Goal: Transaction & Acquisition: Purchase product/service

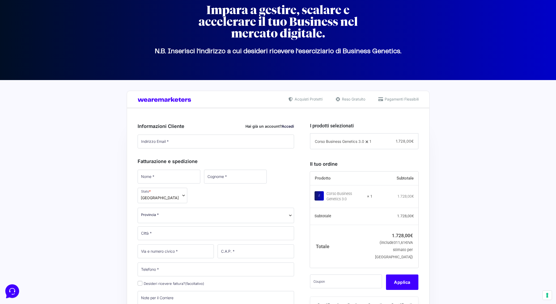
scroll to position [40, 0]
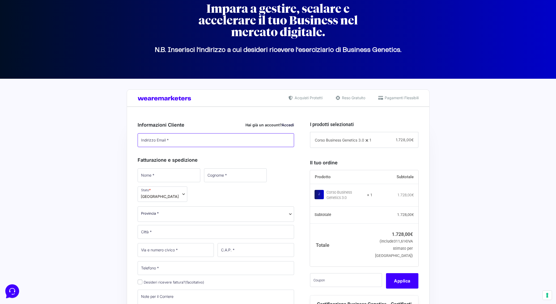
type input "[PERSON_NAME][EMAIL_ADDRESS][DOMAIN_NAME]"
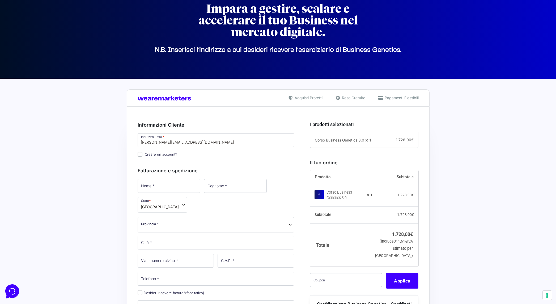
click at [144, 176] on div "Fatturazione e spedizione Nome * Cognome * Stato * Seleziona un paese / una reg…" at bounding box center [216, 263] width 157 height 205
click at [141, 154] on input "Creare un account?" at bounding box center [140, 154] width 5 height 5
checkbox input "true"
click at [161, 185] on input "Nome *" at bounding box center [169, 186] width 63 height 14
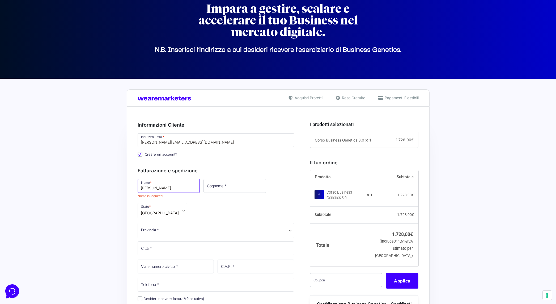
type input "[PERSON_NAME]"
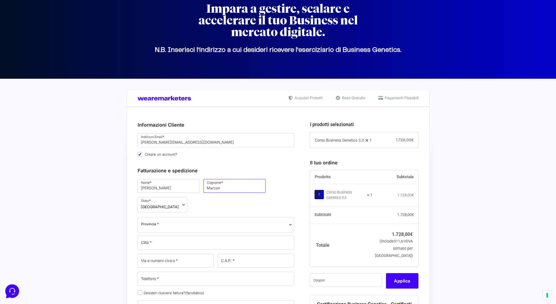
type input "Marcon"
click at [183, 228] on span "Provincia *" at bounding box center [216, 224] width 157 height 15
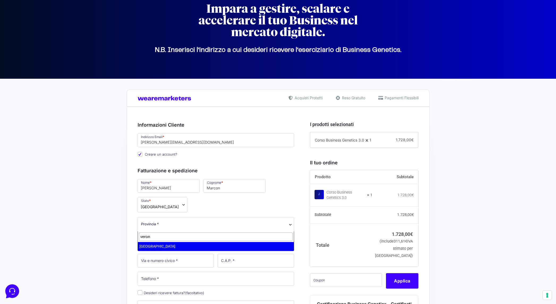
scroll to position [0, 0]
type input "[GEOGRAPHIC_DATA]"
select select "VR"
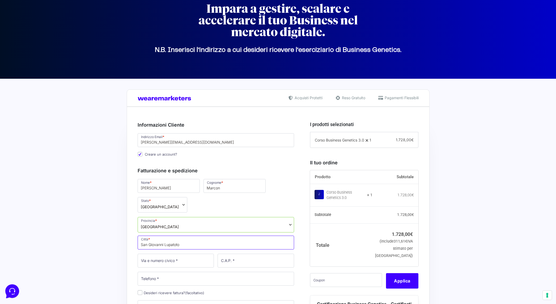
type input "San Giovanni Lupatoto"
type input "[STREET_ADDRESS][PERSON_NAME]"
type input "37057"
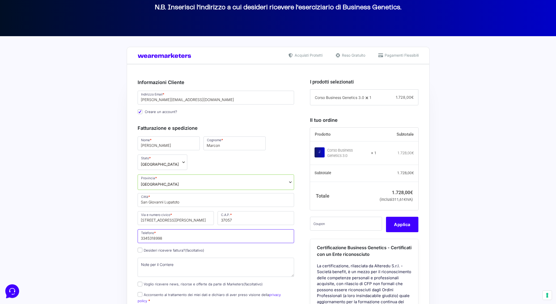
scroll to position [93, 0]
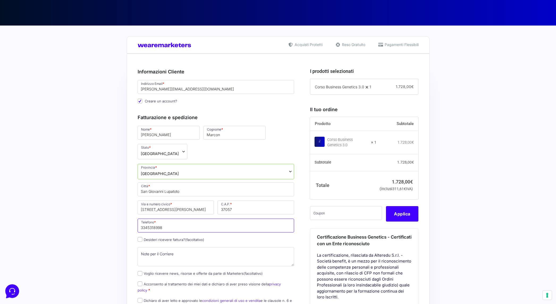
type input "3345318998"
click at [168, 239] on label "Desideri ricevere fattura? (facoltativo)" at bounding box center [171, 239] width 67 height 4
click at [142, 239] on input "Desideri ricevere fattura? (facoltativo)" at bounding box center [140, 239] width 5 height 5
checkbox input "true"
select select "IT"
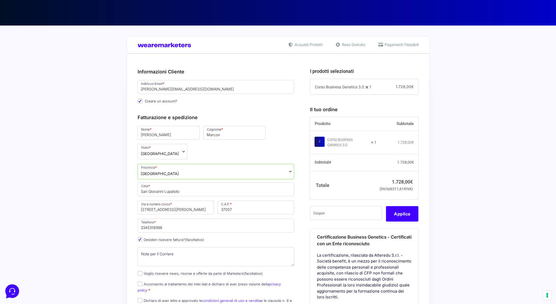
type input "0000000"
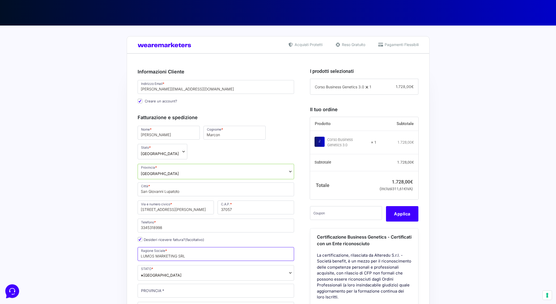
type input "LUMOS MARKETING SRL"
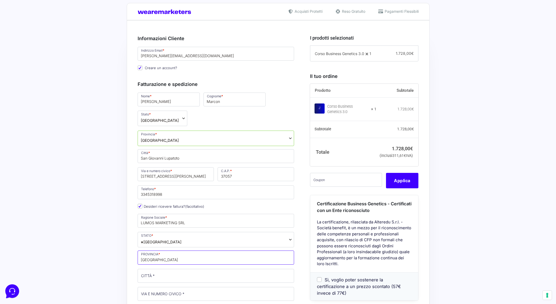
scroll to position [127, 0]
type input "[GEOGRAPHIC_DATA]"
type input "San Giovanni Lupatoto"
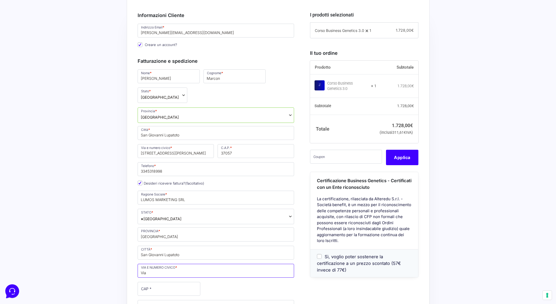
scroll to position [149, 0]
type input "[STREET_ADDRESS][PERSON_NAME]"
type input "37057"
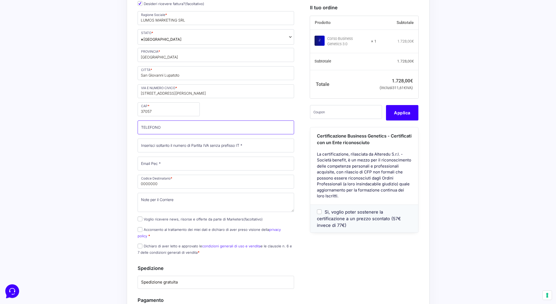
scroll to position [338, 0]
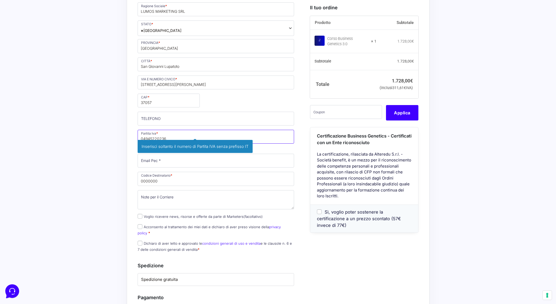
type input "04945220236"
click at [106, 143] on div "Acquisti Protetti Reso Gratuito Pagamenti Flessibili Riepilogo Ordine 1.728,00 …" at bounding box center [278, 133] width 556 height 705
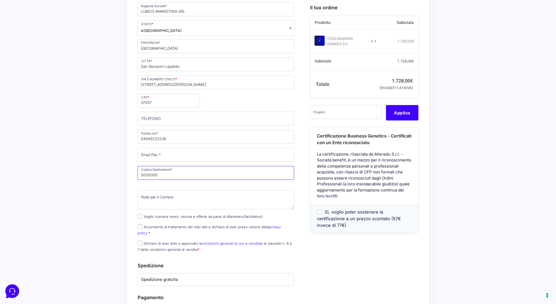
click at [162, 173] on input "0000000" at bounding box center [216, 173] width 157 height 14
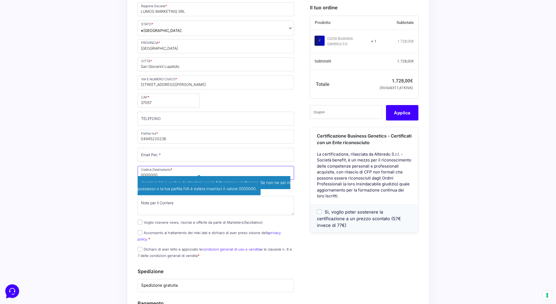
click at [162, 173] on input "0000000" at bounding box center [216, 173] width 157 height 14
click at [166, 174] on input "0000000" at bounding box center [216, 173] width 157 height 14
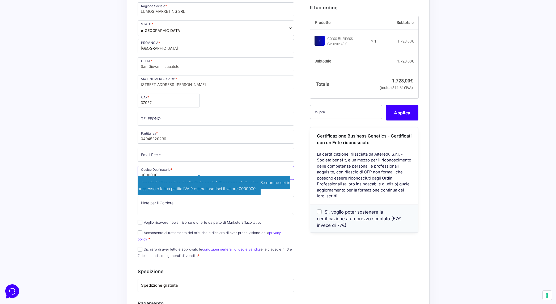
paste input "KGVVJ2H"
type input "KGVVJ2H"
click at [105, 187] on div "Acquisti Protetti Reso Gratuito Pagamenti Flessibili Riepilogo Ordine 1.728,00 …" at bounding box center [278, 136] width 556 height 711
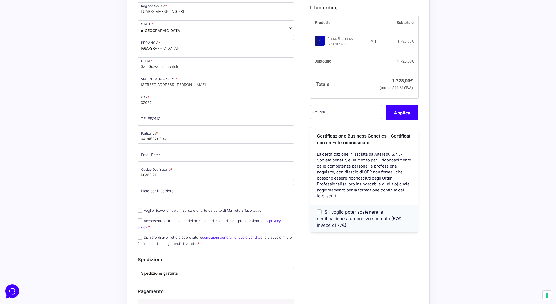
click at [195, 220] on label "Acconsento al trattamento dei miei dati e dichiaro di aver preso visione della …" at bounding box center [209, 223] width 143 height 10
click at [142, 220] on input "Acconsento al trattamento dei miei dati e dichiaro di aver preso visione della …" at bounding box center [140, 220] width 5 height 5
checkbox input "true"
click at [169, 235] on label "Dichiaro di aver letto e approvato le condizioni generali di uso e vendita e le…" at bounding box center [215, 240] width 154 height 10
click at [142, 235] on input "Dichiaro di aver letto e approvato le condizioni generali di uso e vendita e le…" at bounding box center [140, 237] width 5 height 5
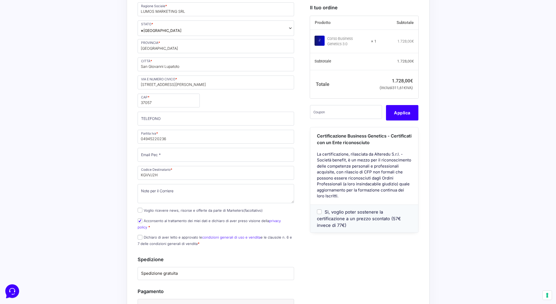
checkbox input "true"
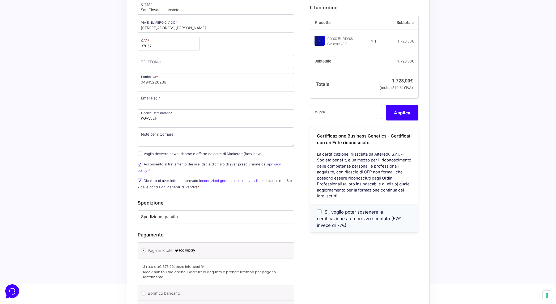
scroll to position [487, 0]
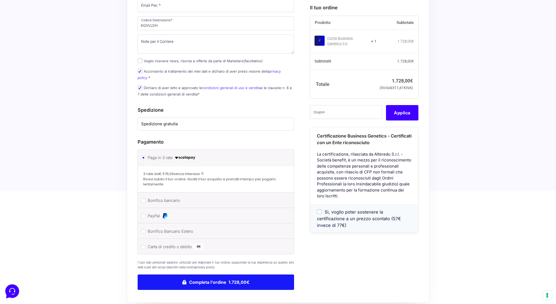
click at [218, 274] on button "Completa l'ordine 1.728,00€" at bounding box center [216, 281] width 157 height 15
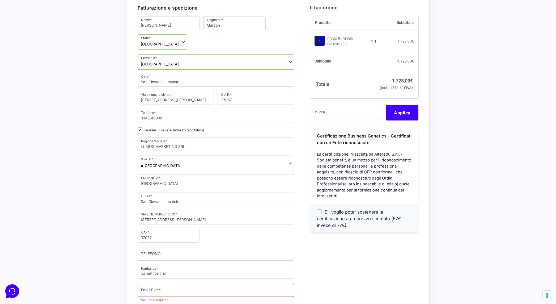
scroll to position [304, 0]
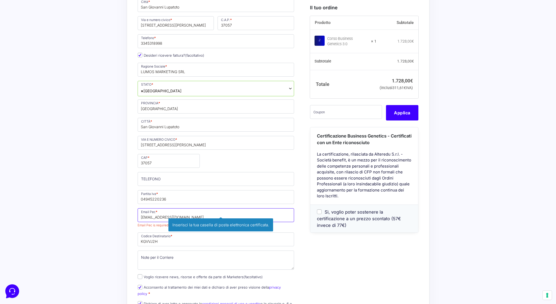
type input "[EMAIL_ADDRESS][DOMAIN_NAME]"
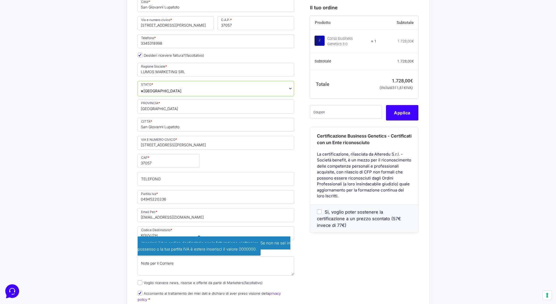
click at [316, 239] on div "I prodotti selezionati Corso Business Genetics 3.0 1 − 1 + 1.728,00 € Il tuo or…" at bounding box center [362, 194] width 112 height 633
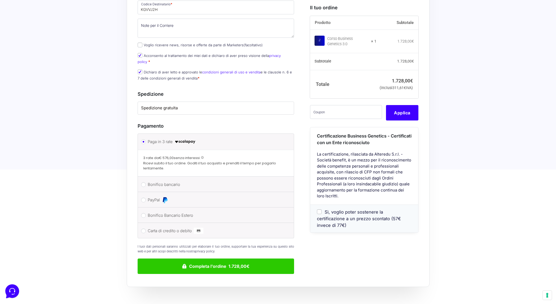
scroll to position [550, 0]
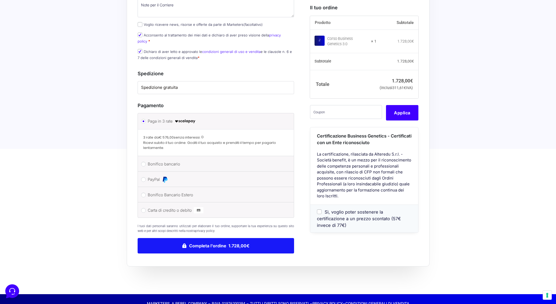
click at [238, 246] on button "Completa l'ordine 1.728,00€" at bounding box center [216, 245] width 157 height 15
